Goal: Task Accomplishment & Management: Use online tool/utility

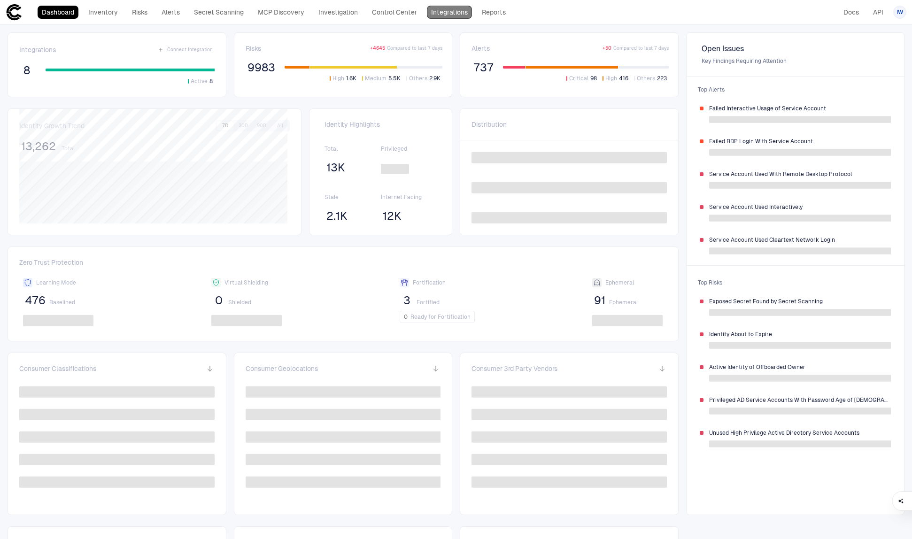
click at [446, 8] on link "Integrations" at bounding box center [449, 12] width 45 height 13
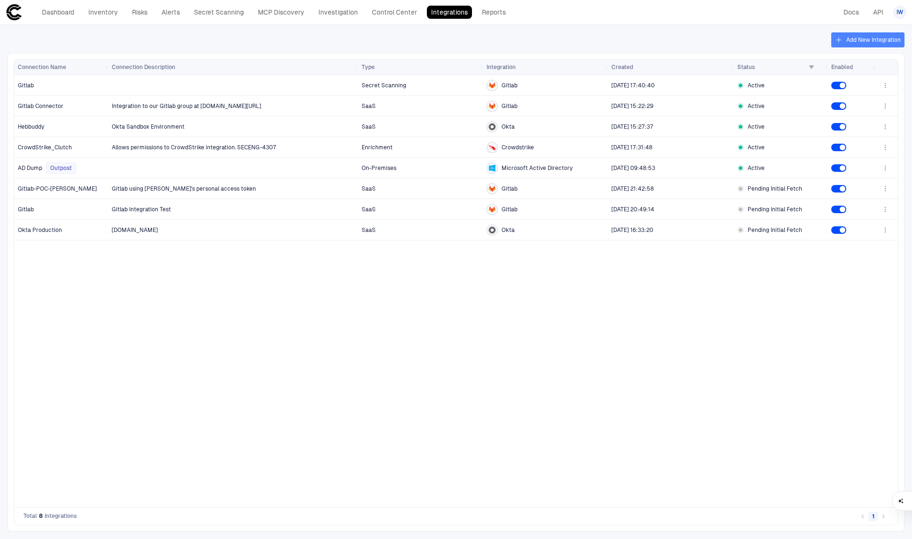
click at [878, 43] on button "Add New Integration" at bounding box center [867, 39] width 73 height 15
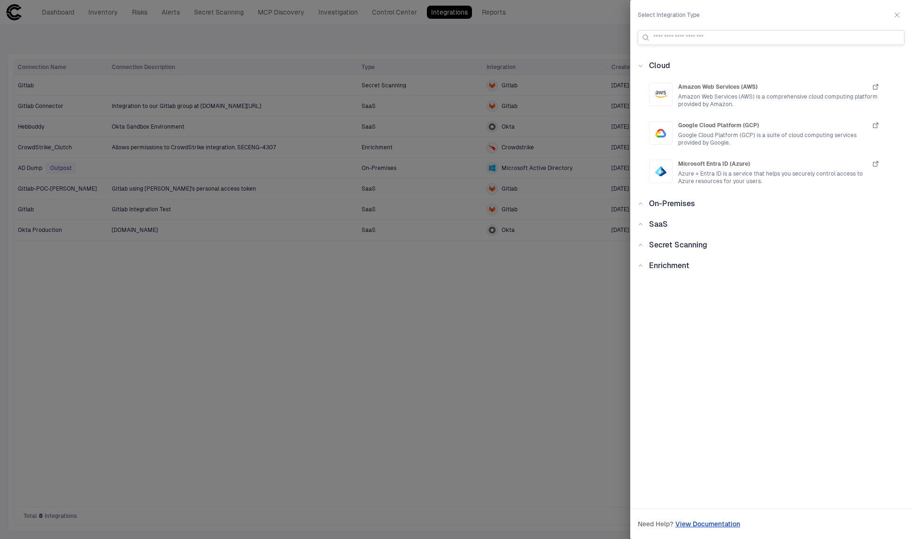
click at [792, 35] on input at bounding box center [776, 38] width 247 height 14
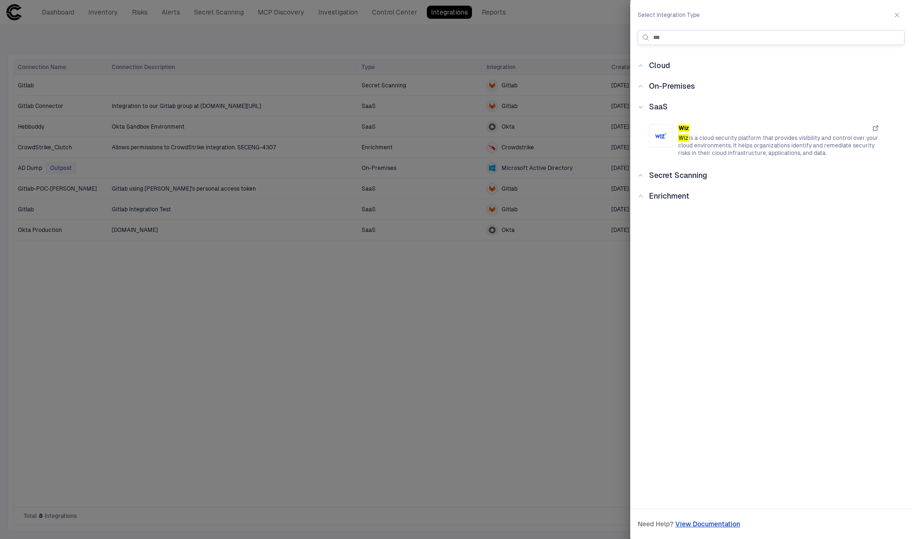
drag, startPoint x: 667, startPoint y: 39, endPoint x: 649, endPoint y: 40, distance: 18.3
click at [649, 40] on div "***" at bounding box center [771, 38] width 258 height 14
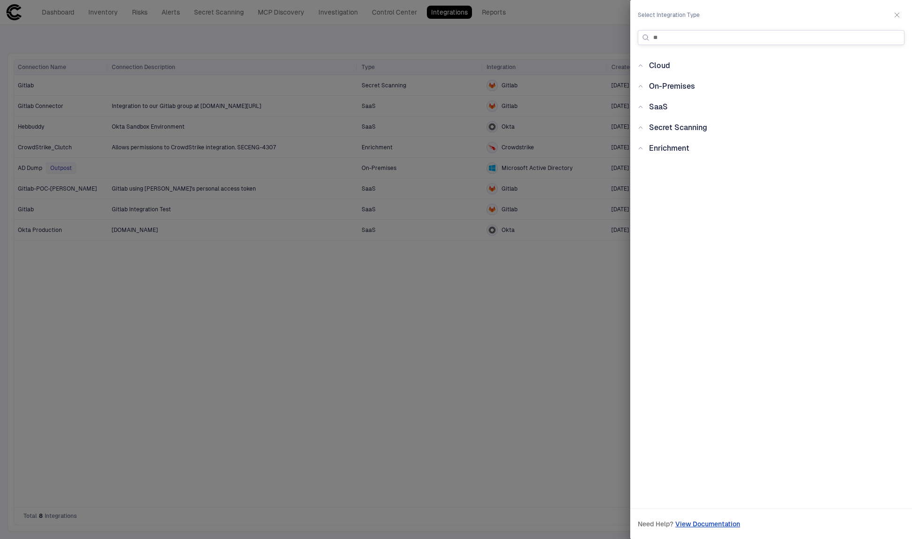
type input "*"
click at [643, 152] on div "Enrichment" at bounding box center [666, 148] width 46 height 11
click at [644, 130] on div "Secret Scanning" at bounding box center [675, 127] width 64 height 11
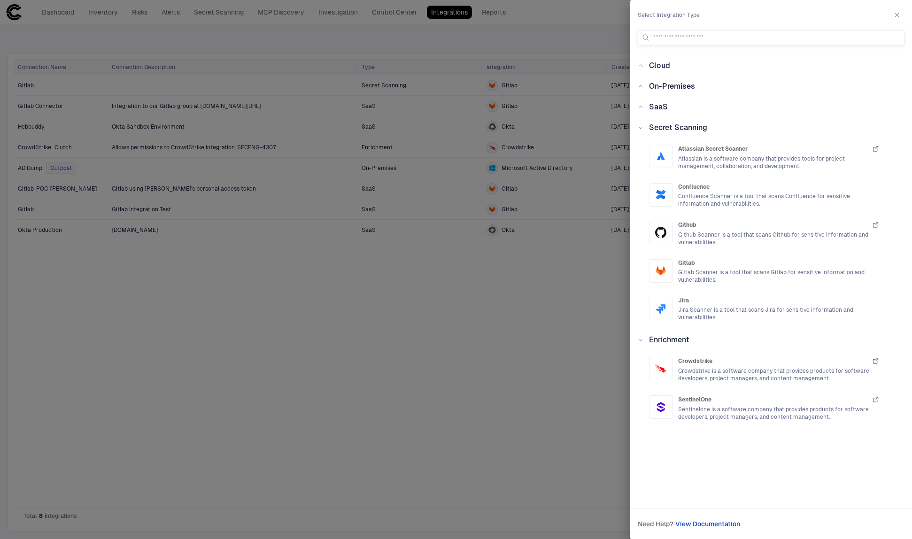
click at [642, 106] on icon at bounding box center [641, 107] width 6 height 6
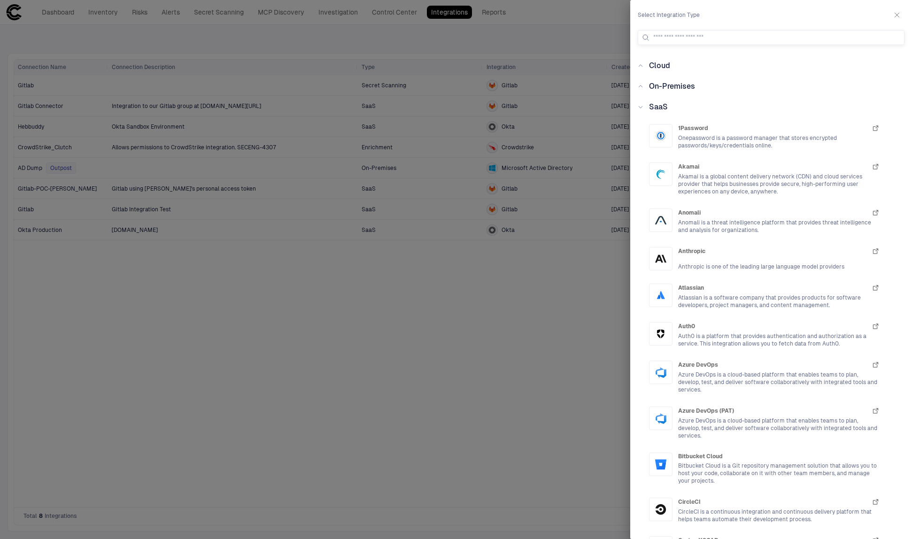
click at [694, 91] on div "On-Premises" at bounding box center [669, 86] width 52 height 11
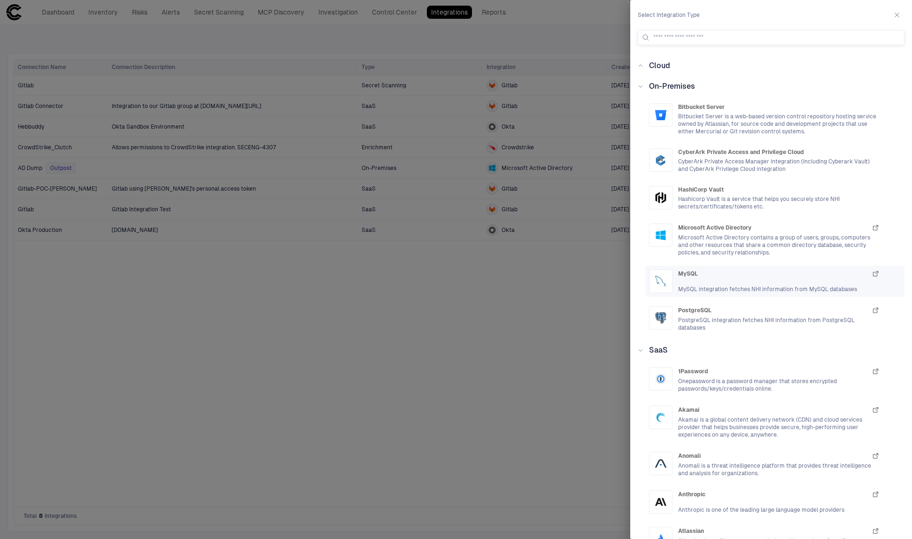
click at [747, 272] on div "MySQL" at bounding box center [778, 274] width 201 height 8
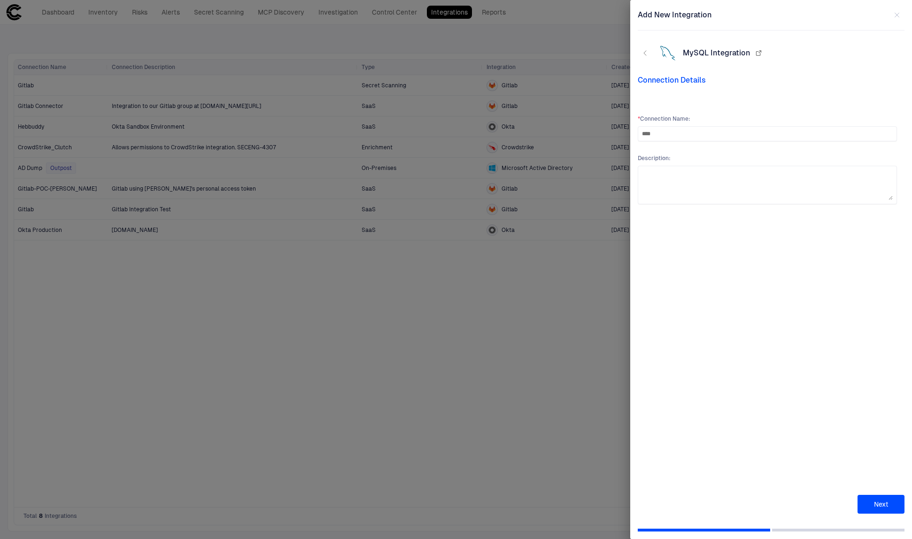
type input "****"
click at [889, 508] on button "Next" at bounding box center [880, 504] width 47 height 19
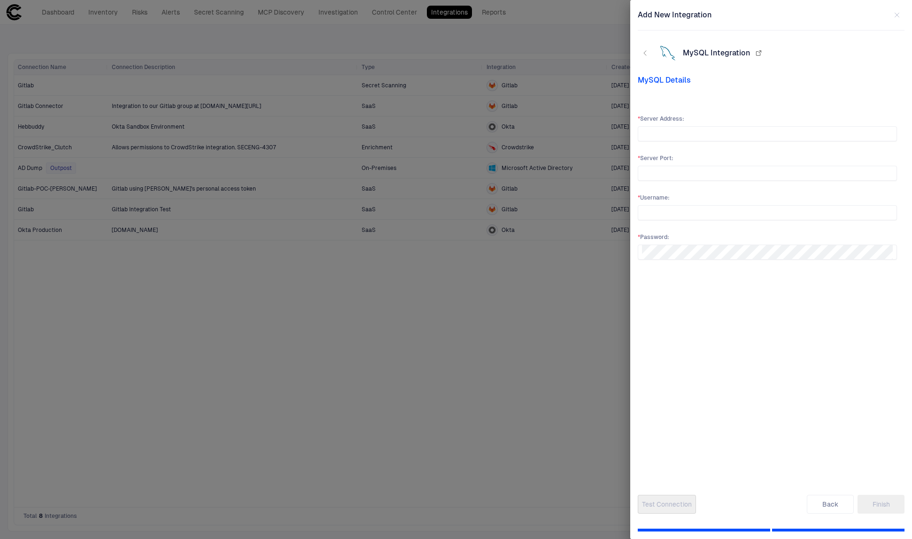
click at [643, 85] on span "MySQL Details" at bounding box center [771, 80] width 267 height 9
click at [898, 16] on icon "button" at bounding box center [897, 15] width 8 height 8
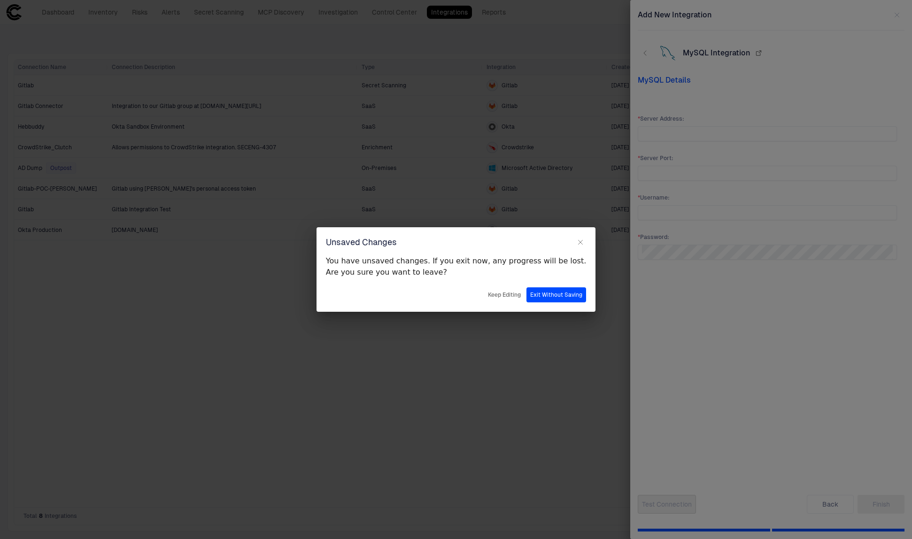
click at [537, 297] on button "Exit Without Saving" at bounding box center [556, 294] width 60 height 15
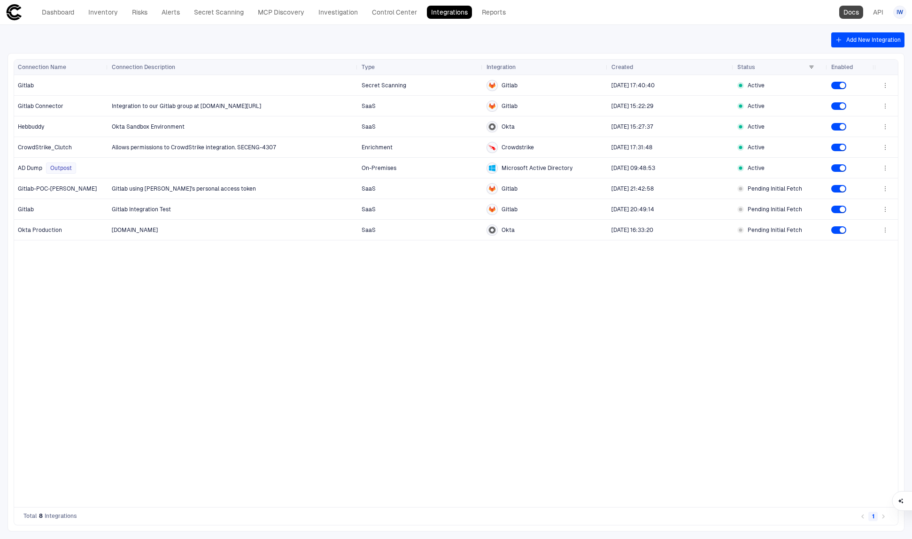
click at [853, 8] on link "Docs" at bounding box center [851, 12] width 24 height 13
